Goal: Task Accomplishment & Management: Use online tool/utility

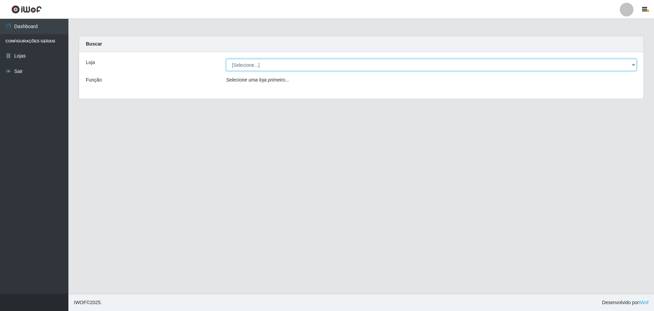
click at [245, 66] on select "[Selecione...] Extrabom - Loja 05 Jardim Camburi" at bounding box center [431, 65] width 411 height 12
select select "494"
click at [226, 59] on select "[Selecione...] Extrabom - Loja 05 Jardim Camburi" at bounding box center [431, 65] width 411 height 12
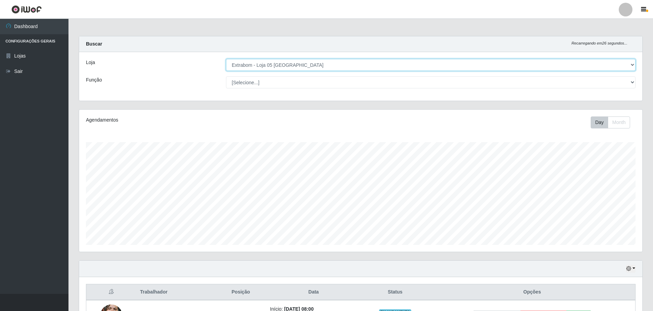
scroll to position [144, 0]
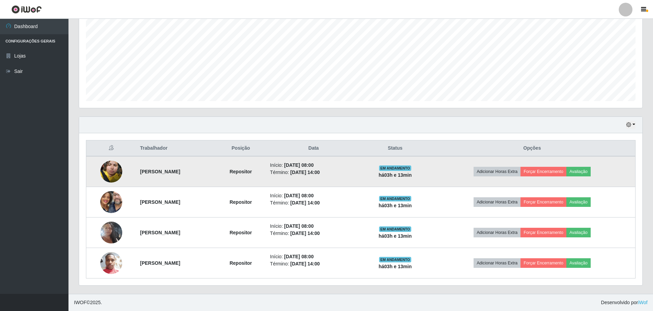
click at [109, 168] on img at bounding box center [111, 171] width 22 height 29
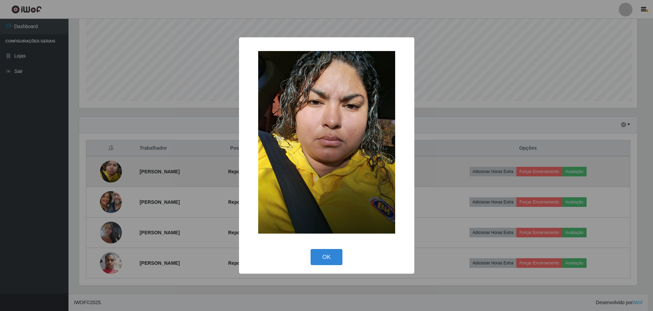
scroll to position [142, 560]
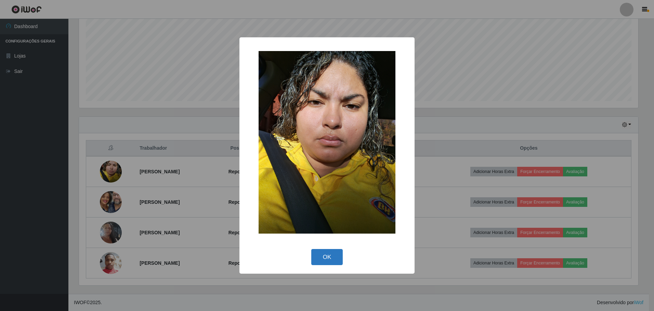
click at [324, 254] on button "OK" at bounding box center [327, 257] width 32 height 16
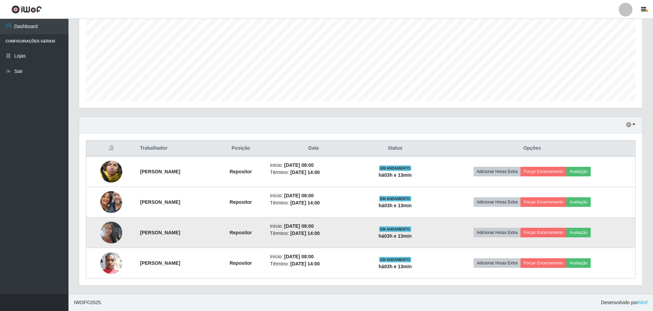
scroll to position [0, 0]
